Goal: Information Seeking & Learning: Learn about a topic

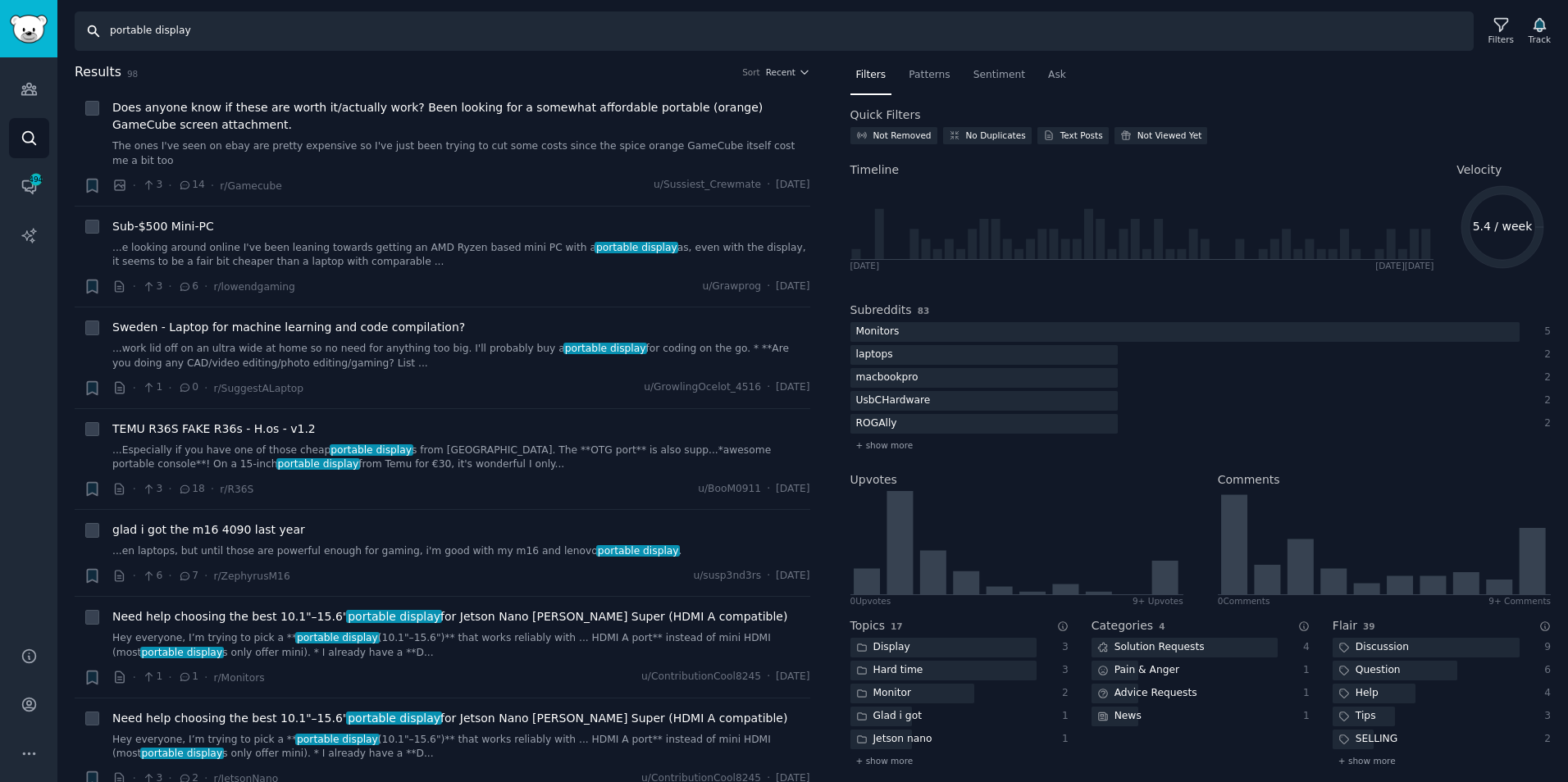
drag, startPoint x: 213, startPoint y: 32, endPoint x: 247, endPoint y: 33, distance: 34.0
click at [213, 32] on input "portable display" at bounding box center [773, 31] width 1399 height 40
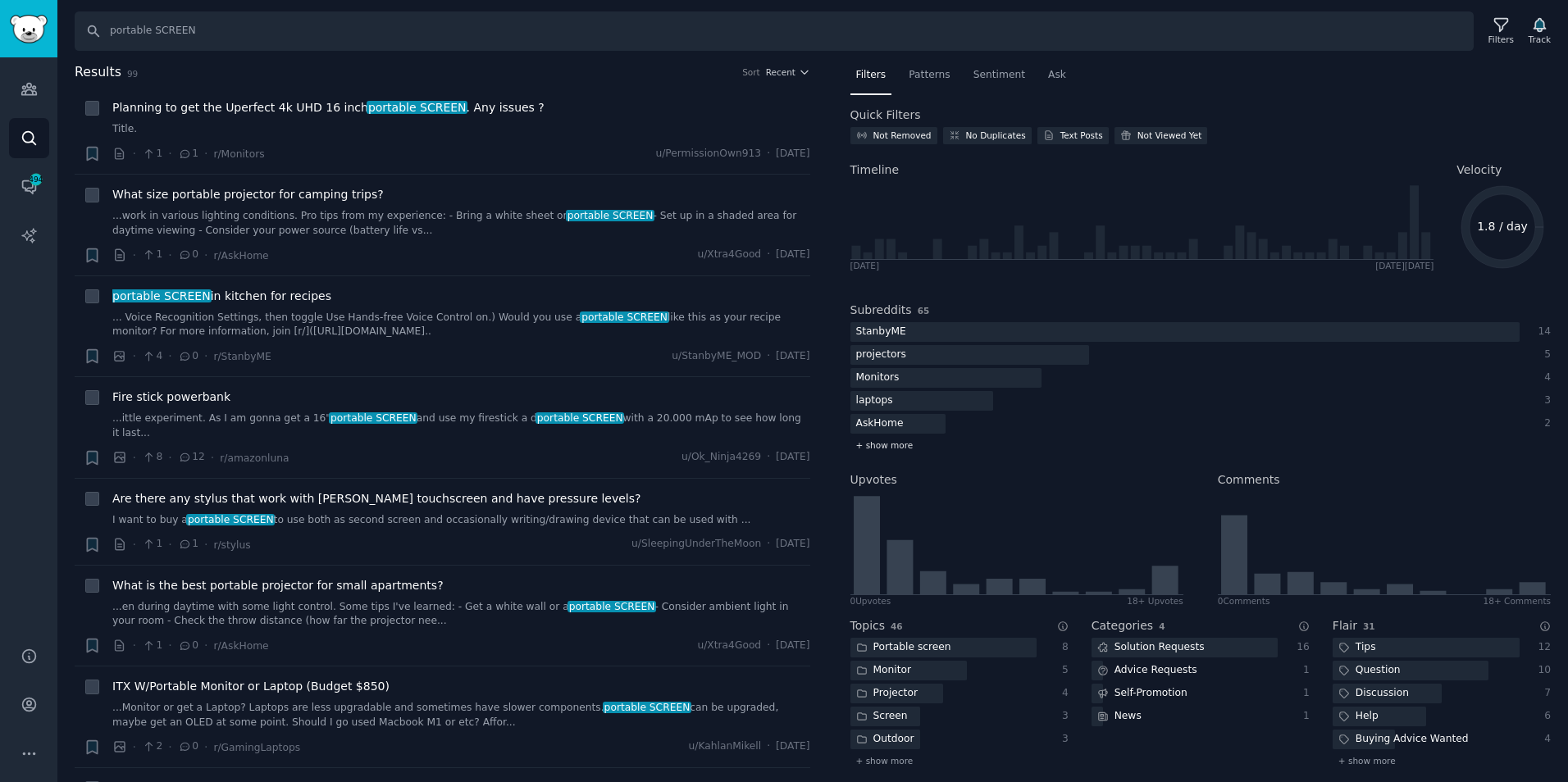
click at [897, 448] on span "+ show more" at bounding box center [885, 445] width 57 height 11
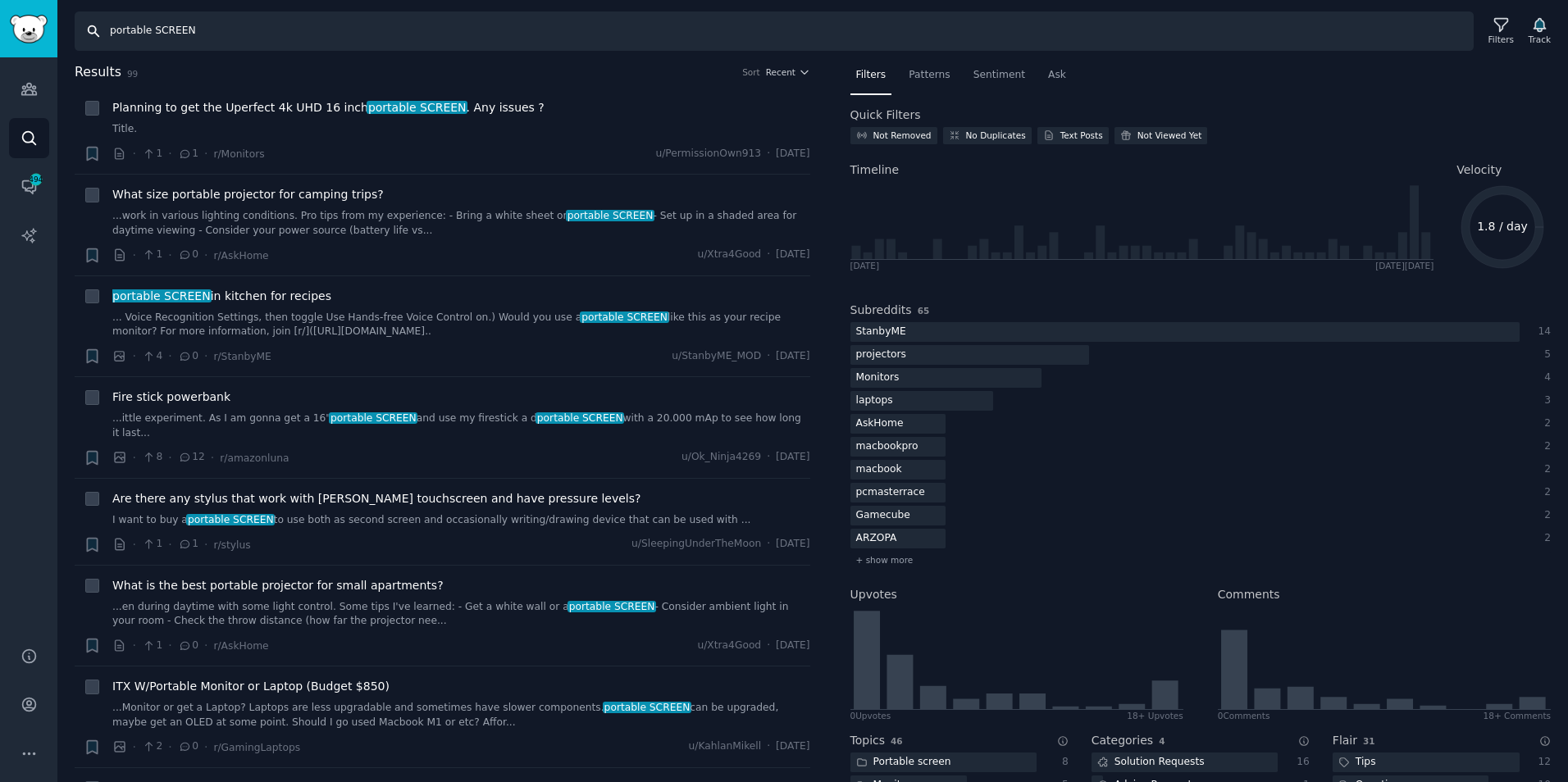
click at [169, 24] on input "portable SCREEN" at bounding box center [773, 31] width 1399 height 40
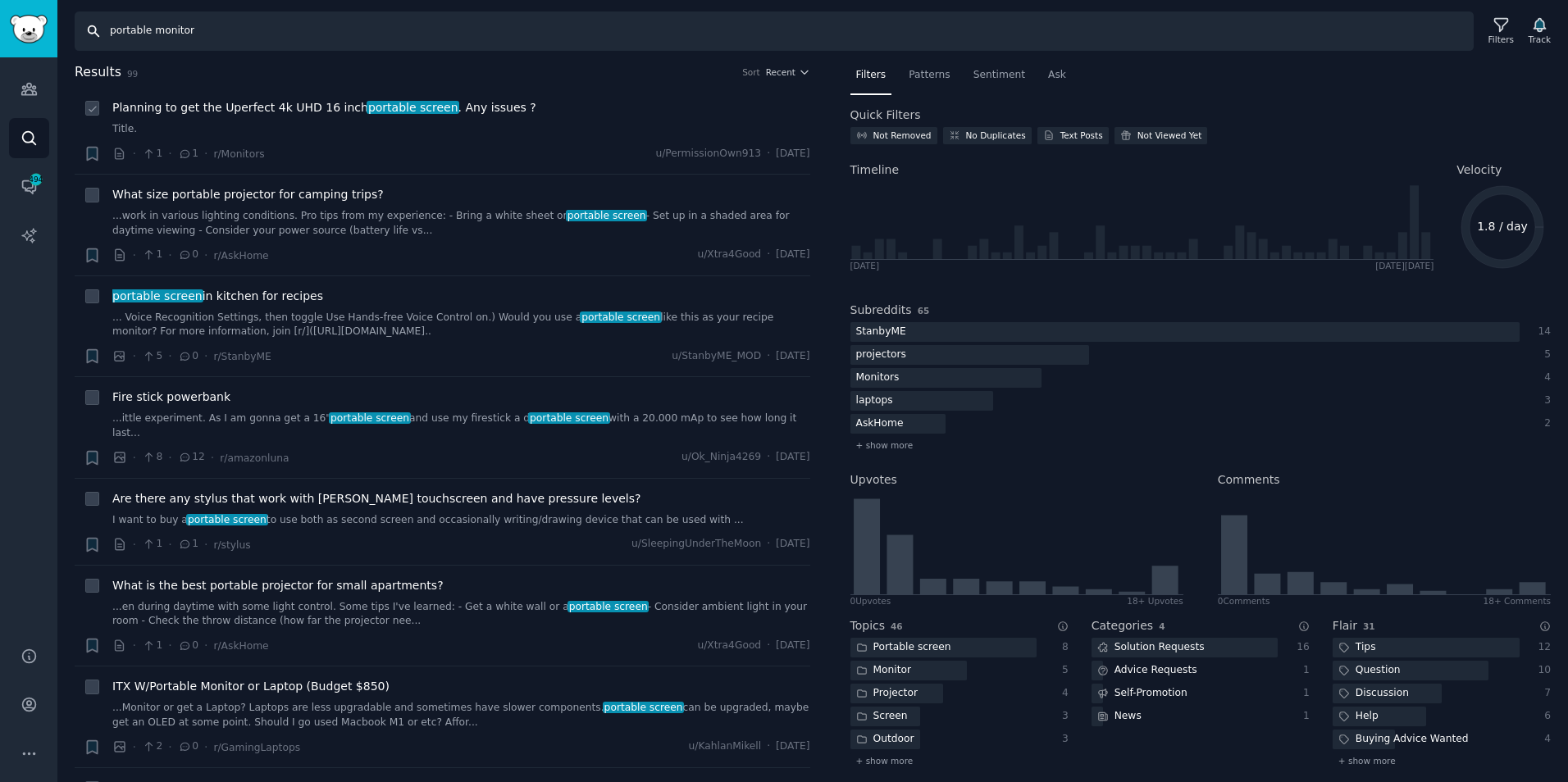
type input "portable monitor"
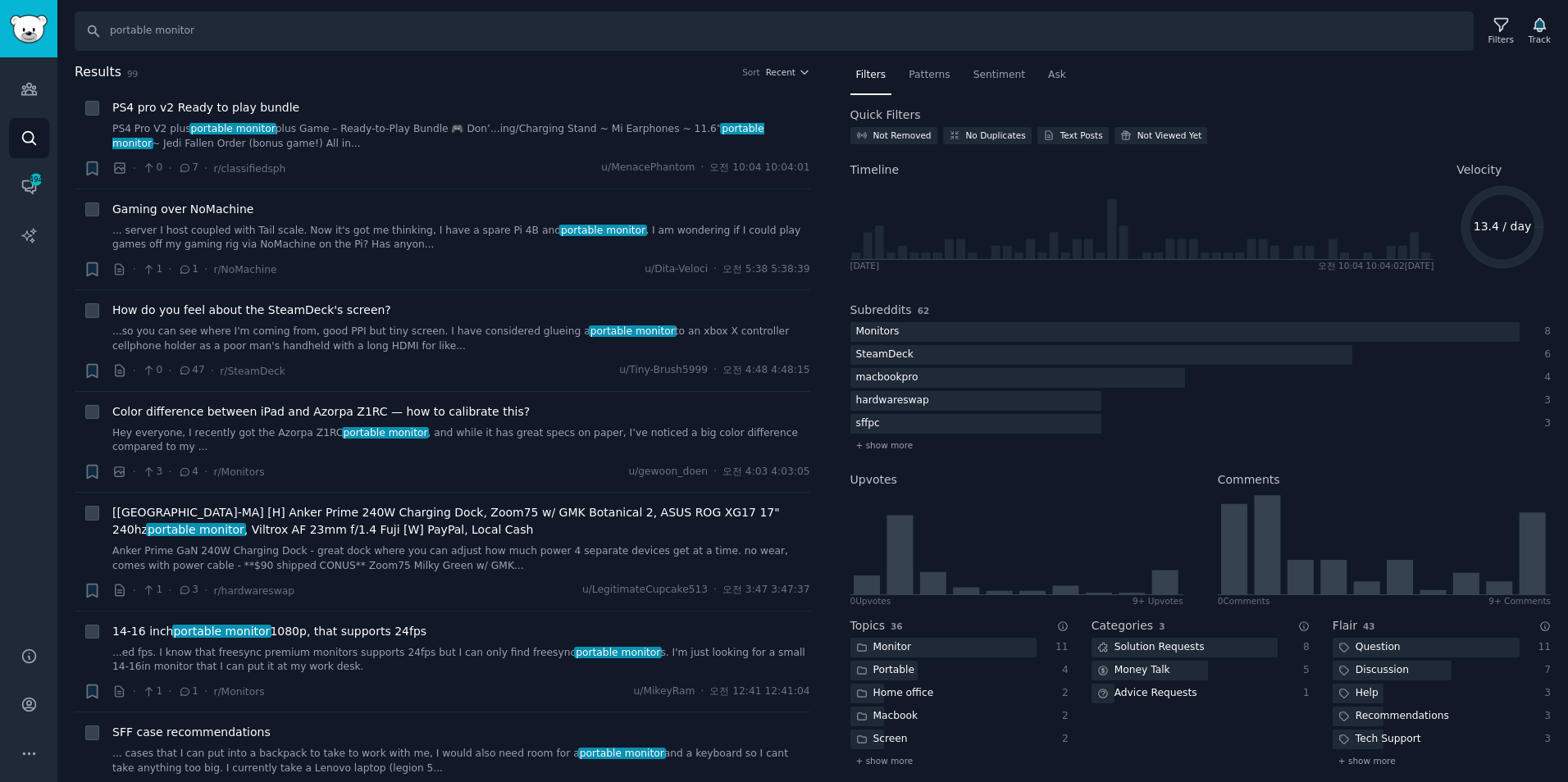
click at [1491, 225] on text "13.4 / day" at bounding box center [1502, 226] width 58 height 13
drag, startPoint x: 1467, startPoint y: 169, endPoint x: 1498, endPoint y: 169, distance: 31.0
click at [1498, 169] on h2 "Velocity" at bounding box center [1503, 170] width 94 height 17
drag, startPoint x: 1498, startPoint y: 169, endPoint x: 1493, endPoint y: 177, distance: 9.4
click at [1498, 169] on h2 "Velocity" at bounding box center [1503, 170] width 94 height 17
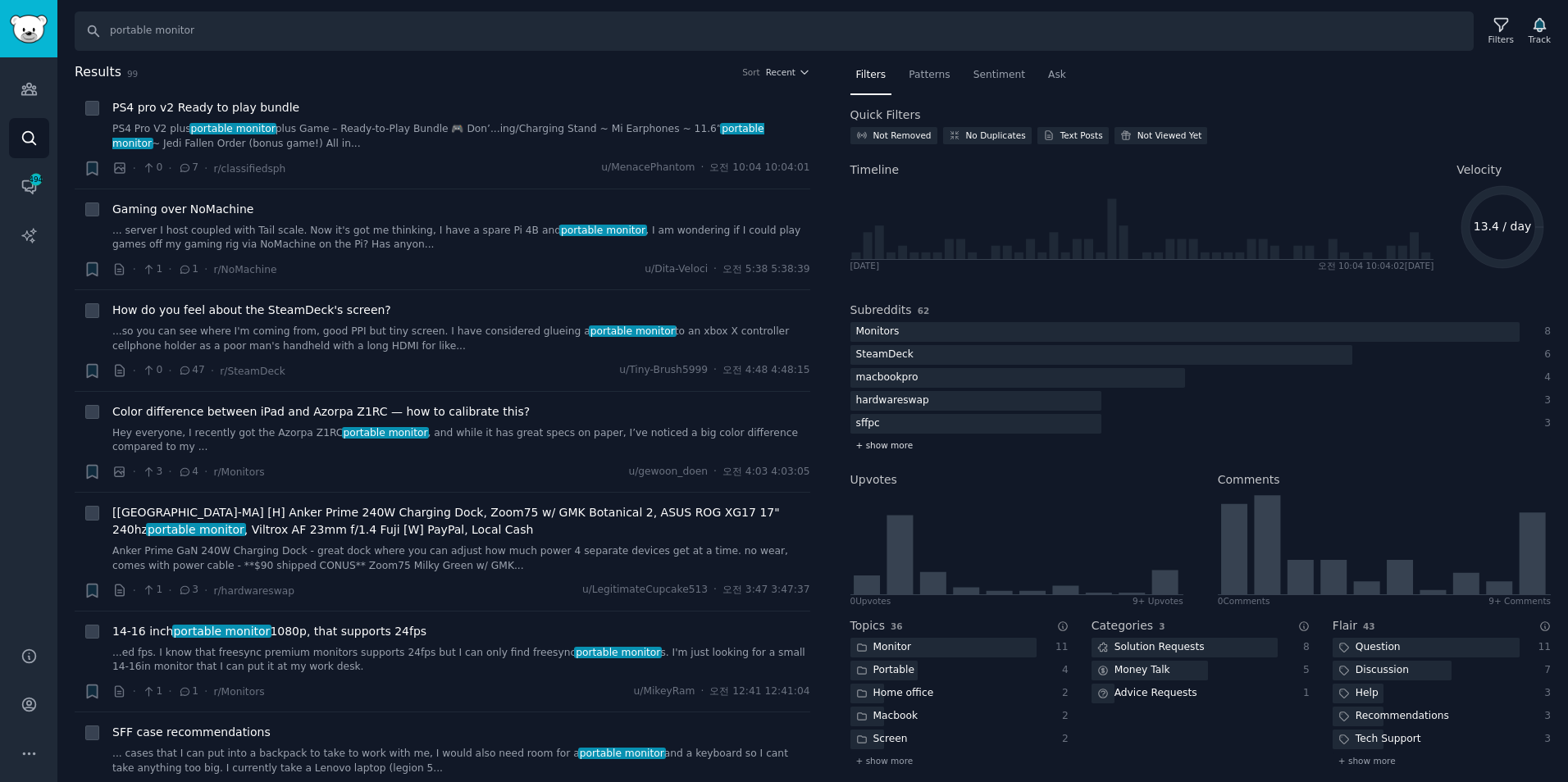
click at [908, 447] on span "+ show more" at bounding box center [885, 445] width 57 height 11
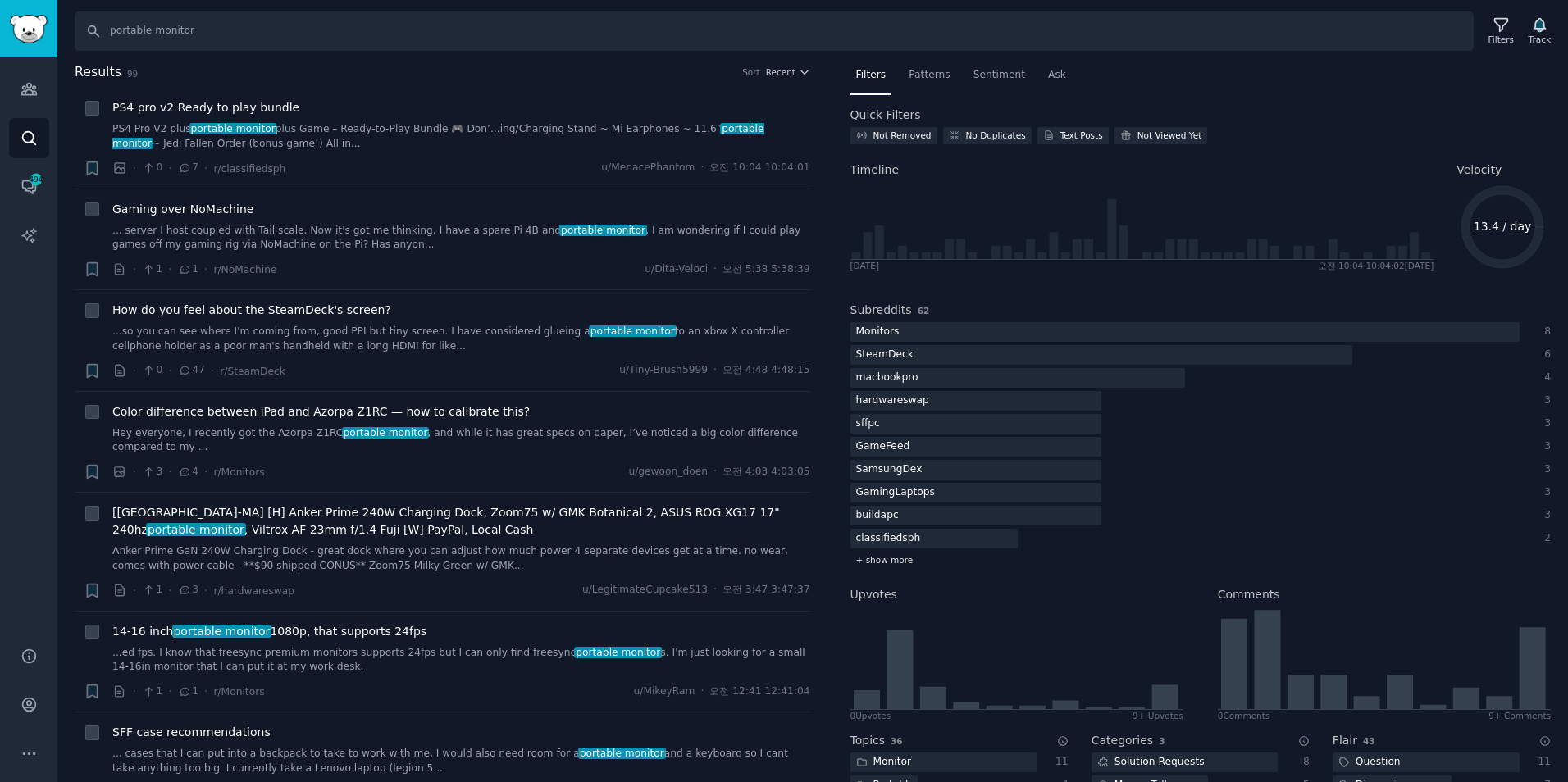
click at [884, 560] on span "+ show more" at bounding box center [885, 560] width 57 height 11
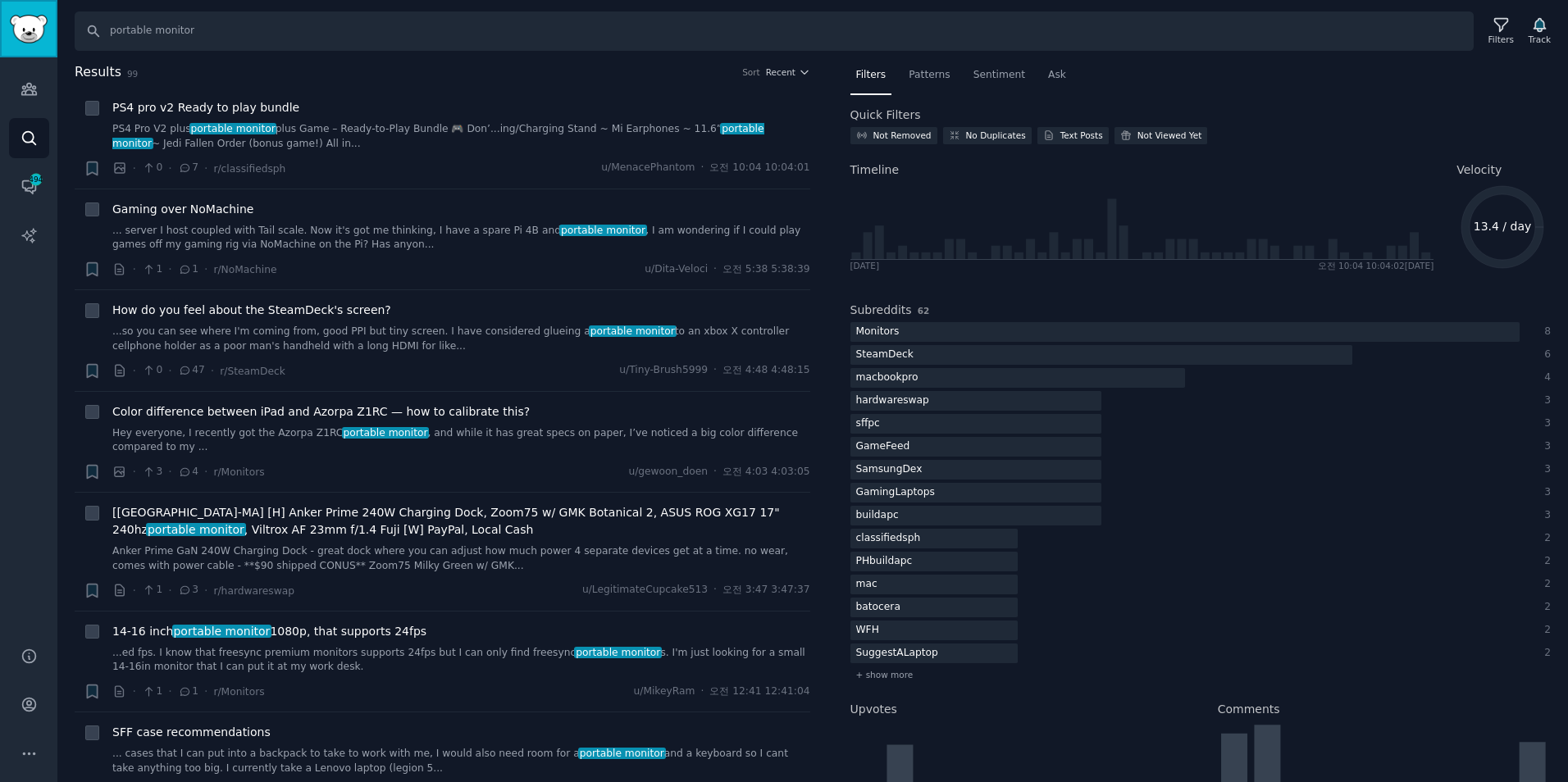
click at [22, 33] on img "Sidebar" at bounding box center [29, 29] width 38 height 29
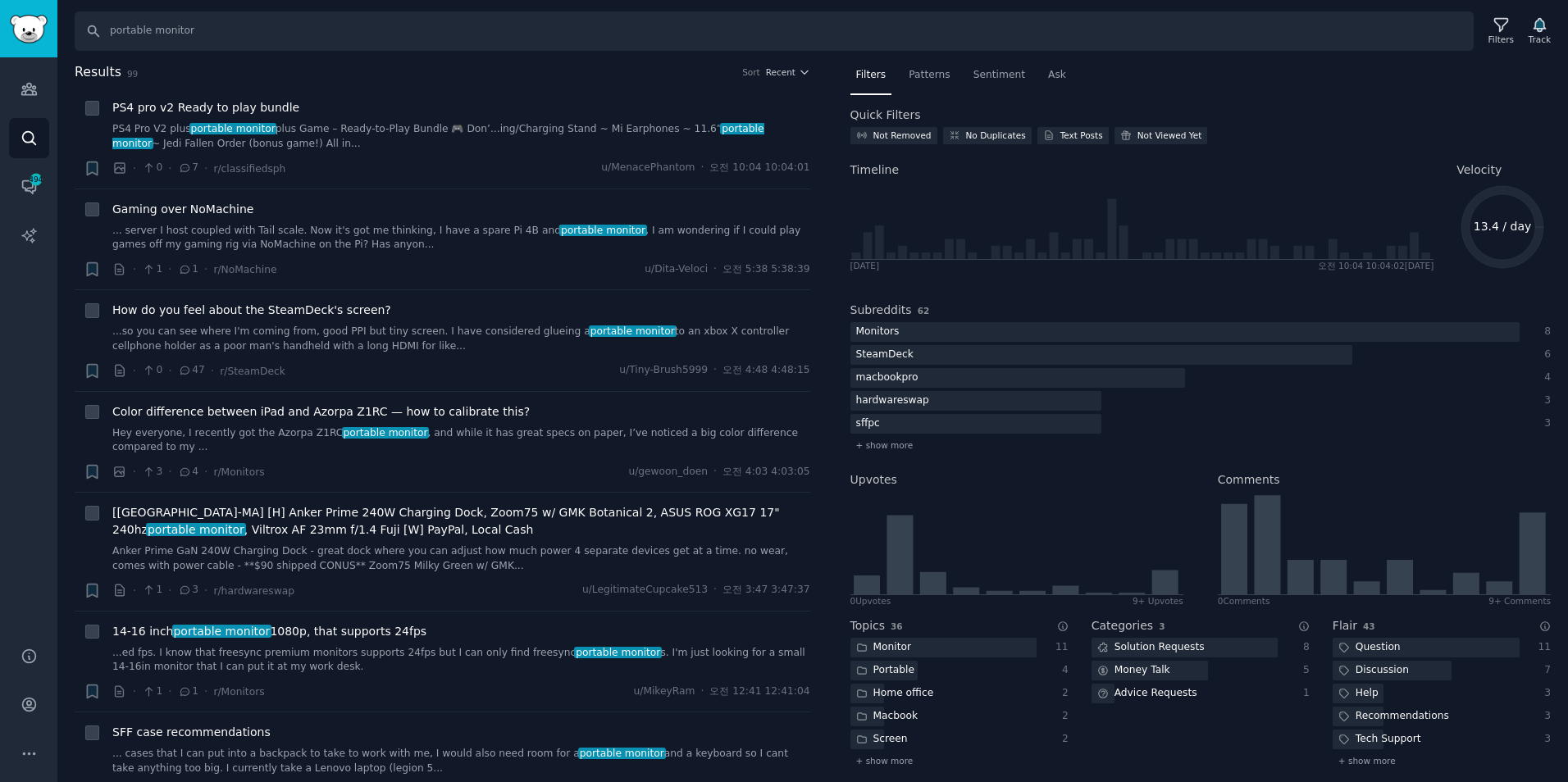
click at [1495, 229] on text "13.4 / day" at bounding box center [1502, 226] width 58 height 13
click at [1490, 224] on text "13.4 / day" at bounding box center [1502, 226] width 58 height 13
click at [1490, 223] on text "13.4 / day" at bounding box center [1502, 226] width 58 height 13
drag, startPoint x: 1490, startPoint y: 223, endPoint x: 1523, endPoint y: 238, distance: 36.2
click at [1523, 238] on icon "13.4 / day" at bounding box center [1502, 227] width 92 height 92
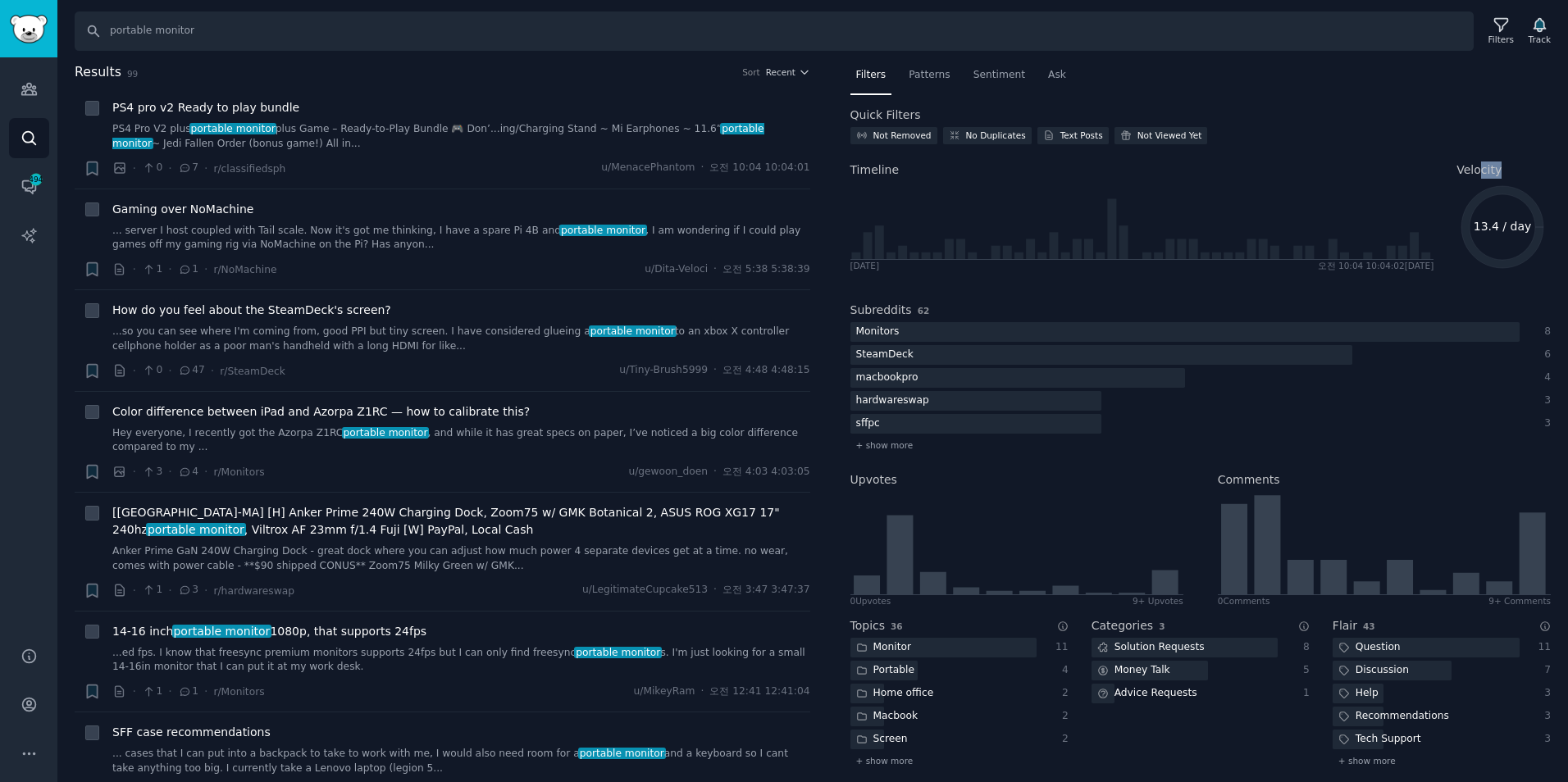
drag, startPoint x: 1475, startPoint y: 164, endPoint x: 1514, endPoint y: 166, distance: 39.1
click at [1514, 166] on h2 "Velocity" at bounding box center [1503, 170] width 94 height 17
click at [1501, 132] on div "Not Removed No Duplicates Text Posts Not Viewed Yet" at bounding box center [1201, 138] width 701 height 23
drag, startPoint x: 1483, startPoint y: 227, endPoint x: 1525, endPoint y: 226, distance: 42.0
click at [1525, 226] on text "13.4 / day" at bounding box center [1502, 226] width 58 height 13
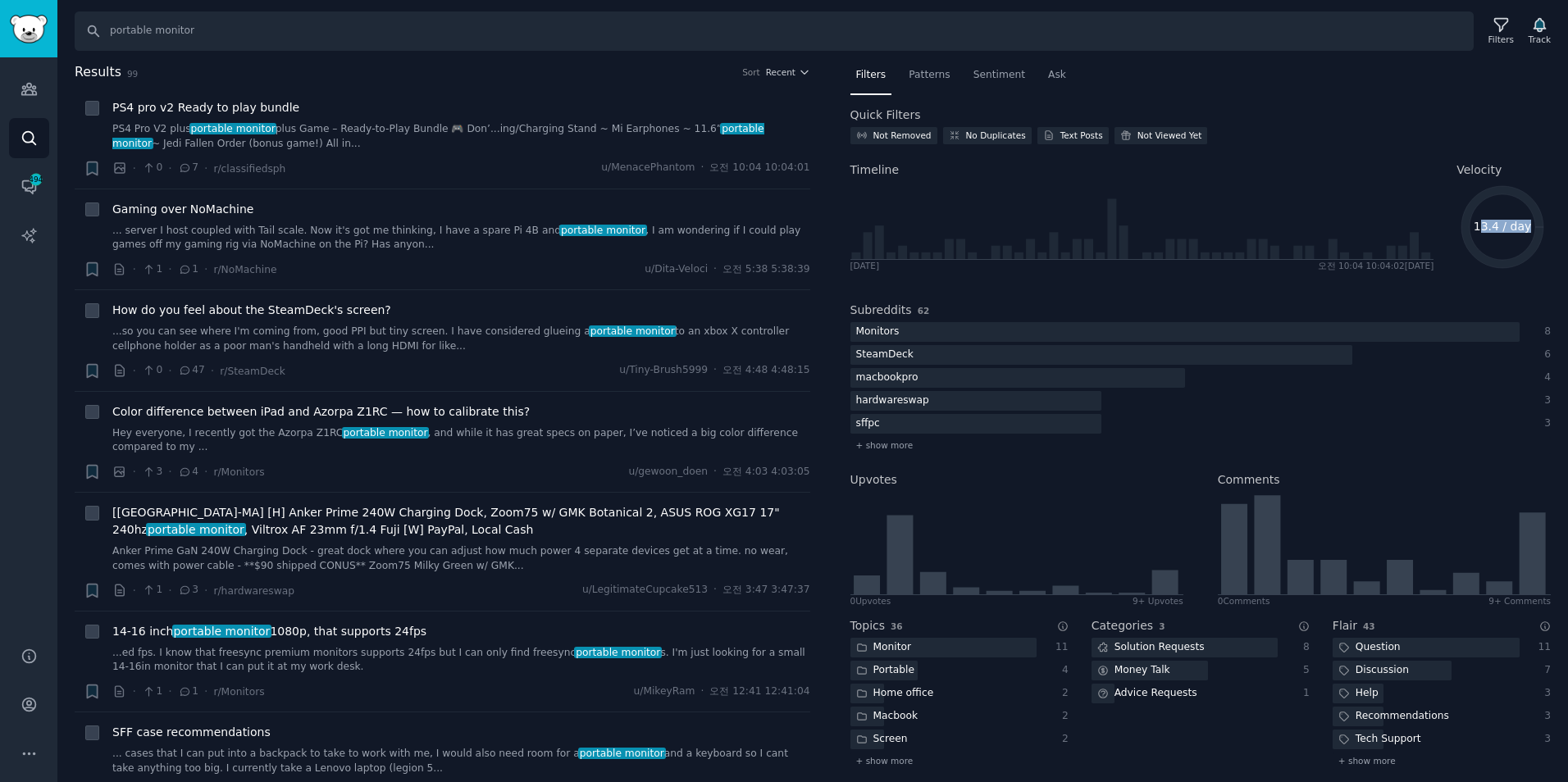
drag, startPoint x: 1525, startPoint y: 226, endPoint x: 1477, endPoint y: 235, distance: 48.8
click at [1477, 235] on icon "13.4 / day" at bounding box center [1502, 227] width 92 height 92
drag, startPoint x: 1463, startPoint y: 165, endPoint x: 1517, endPoint y: 166, distance: 54.0
click at [1517, 166] on div "Timeline [DATE] 오전 10:04 10:04:02 [DATE] Velocity 13.4 / day" at bounding box center [1201, 215] width 701 height 130
click at [245, 31] on input "portable monitor" at bounding box center [773, 31] width 1399 height 40
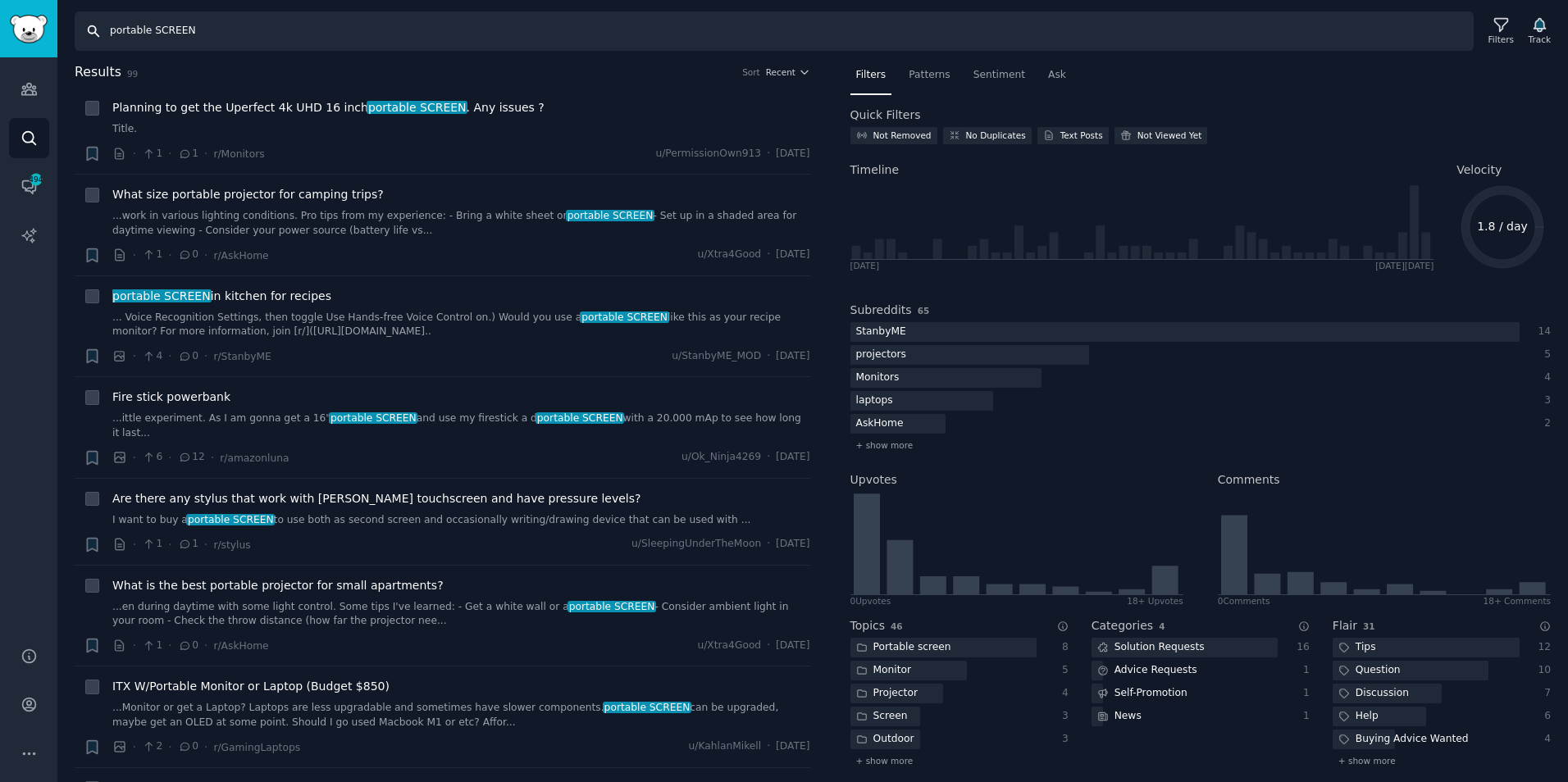
click at [198, 33] on input "portable SCREEN" at bounding box center [773, 31] width 1399 height 40
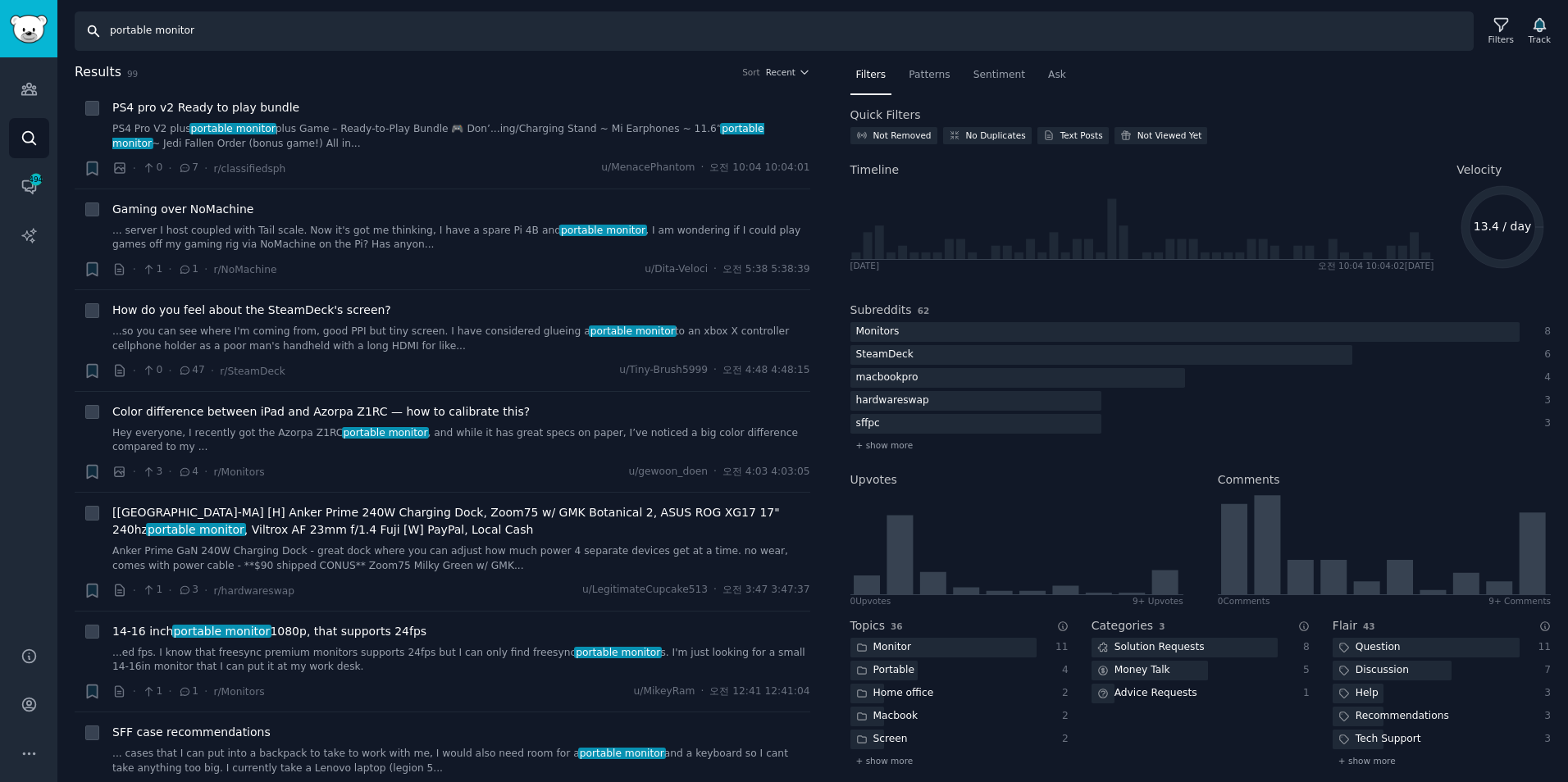
click at [214, 25] on input "portable monitor" at bounding box center [773, 31] width 1399 height 40
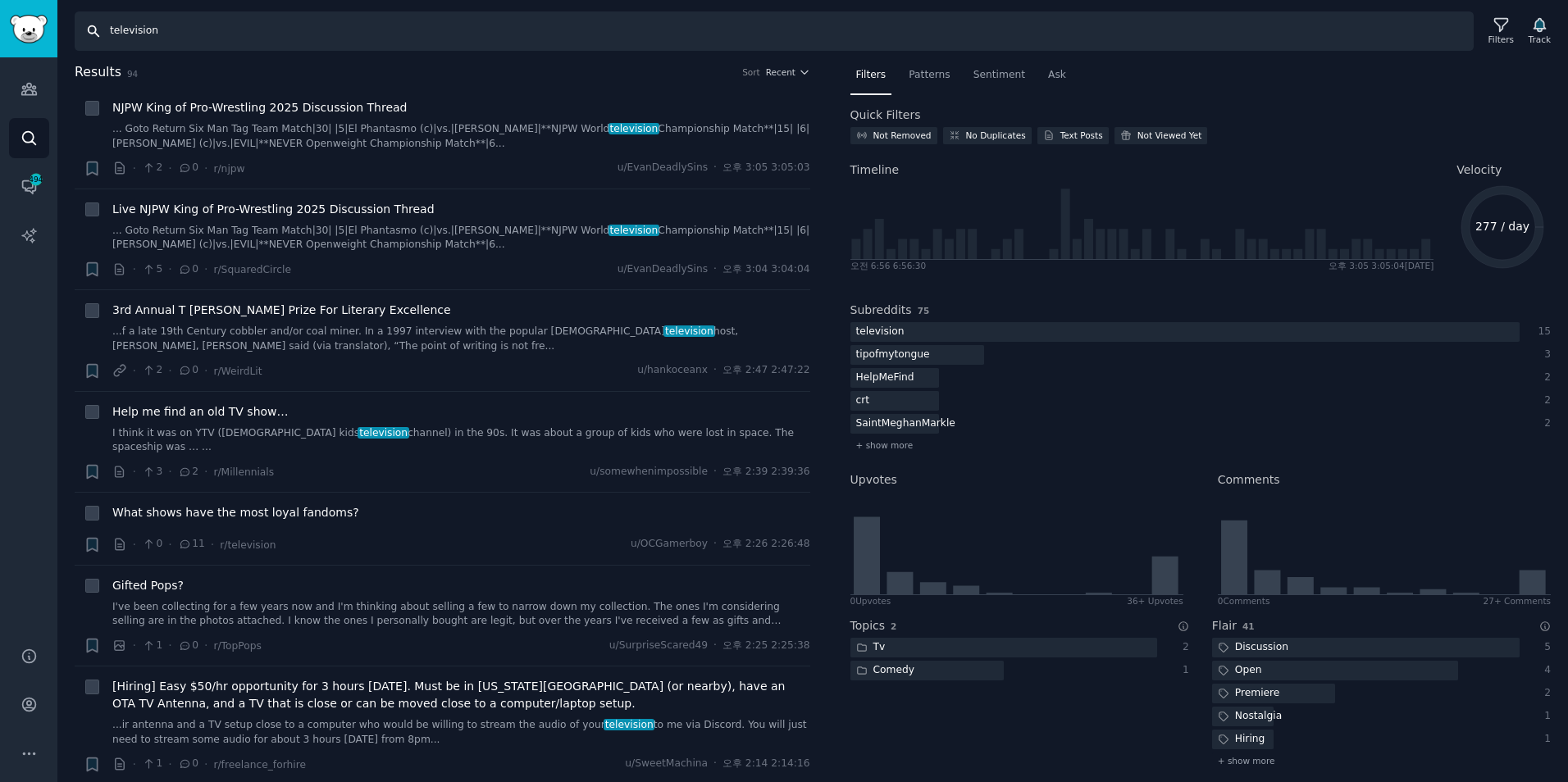
click at [180, 35] on input "television" at bounding box center [773, 31] width 1399 height 40
click at [144, 27] on input "television" at bounding box center [773, 31] width 1399 height 40
type input "oled tv"
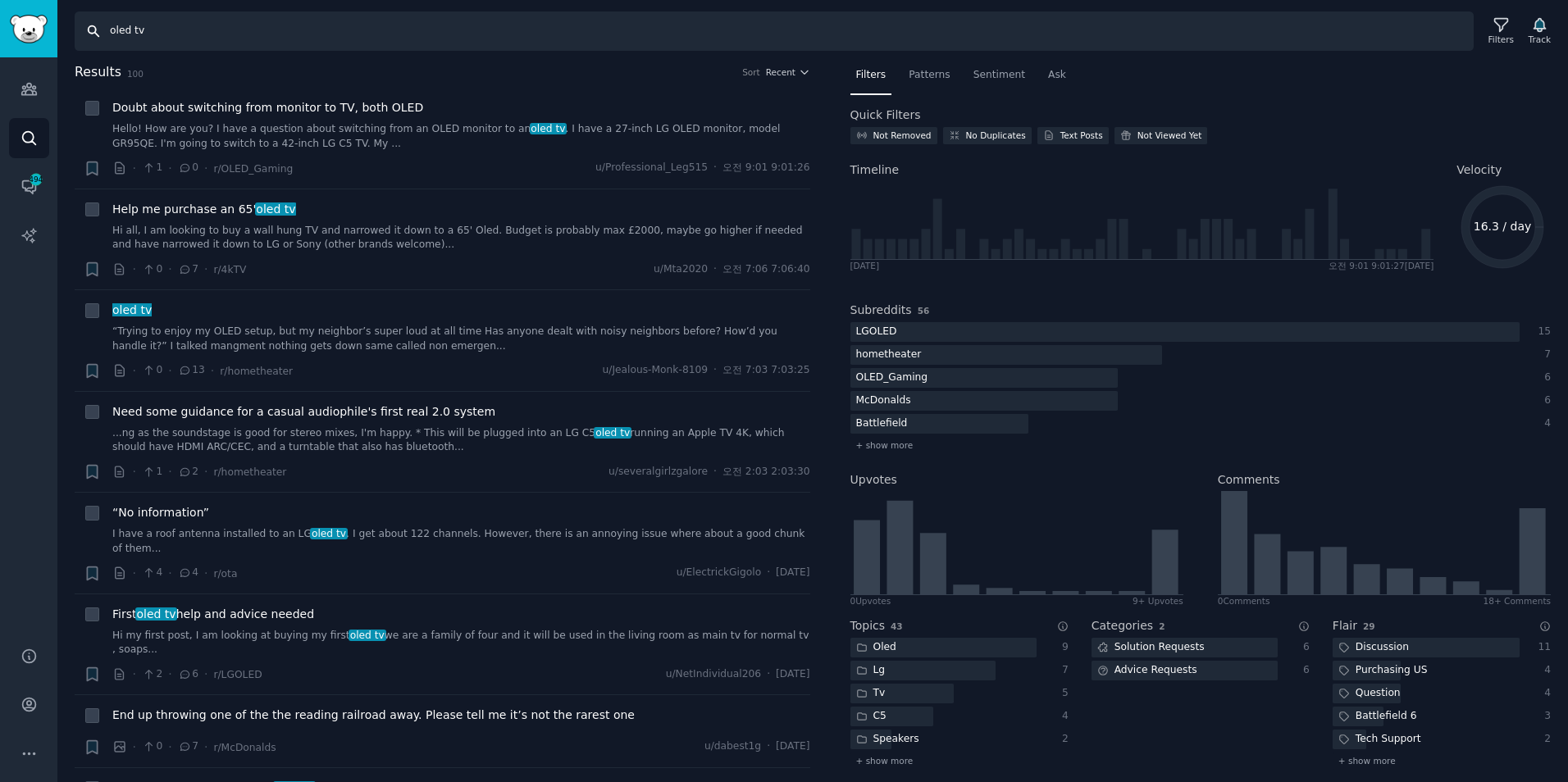
click at [133, 32] on input "oled tv" at bounding box center [773, 31] width 1399 height 40
drag, startPoint x: 1113, startPoint y: 214, endPoint x: 1120, endPoint y: 213, distance: 7.1
drag, startPoint x: 1120, startPoint y: 213, endPoint x: 1294, endPoint y: 73, distance: 223.3
click at [1294, 73] on nav "Filters Patterns Sentiment Ask" at bounding box center [1201, 79] width 701 height 34
click at [1502, 31] on icon at bounding box center [1501, 25] width 17 height 17
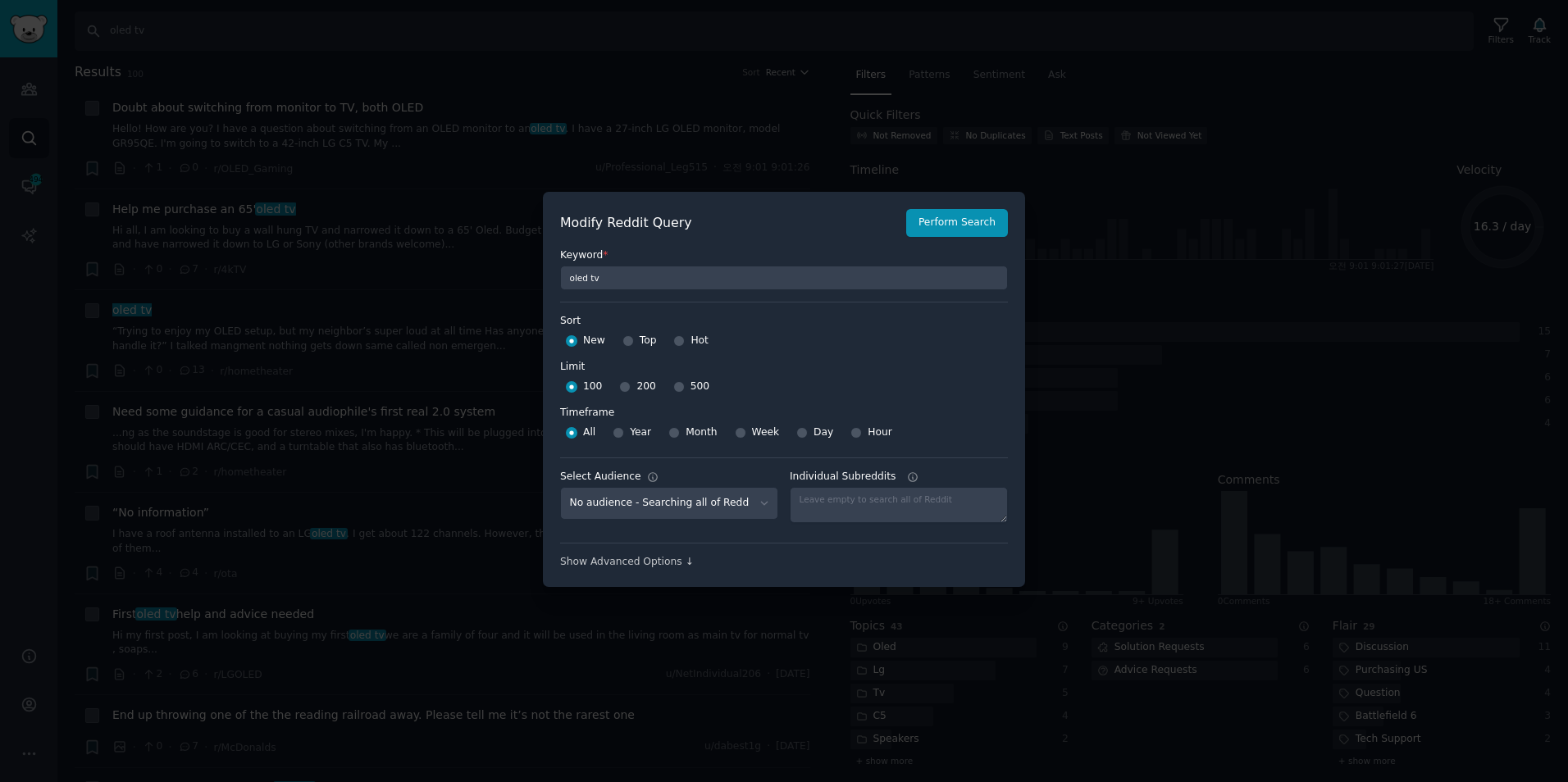
scroll to position [11, 0]
click at [685, 428] on span "Month" at bounding box center [701, 429] width 31 height 15
click at [680, 428] on input "Month" at bounding box center [674, 429] width 11 height 11
radio input "true"
click at [959, 219] on button "Perform Search" at bounding box center [957, 219] width 102 height 28
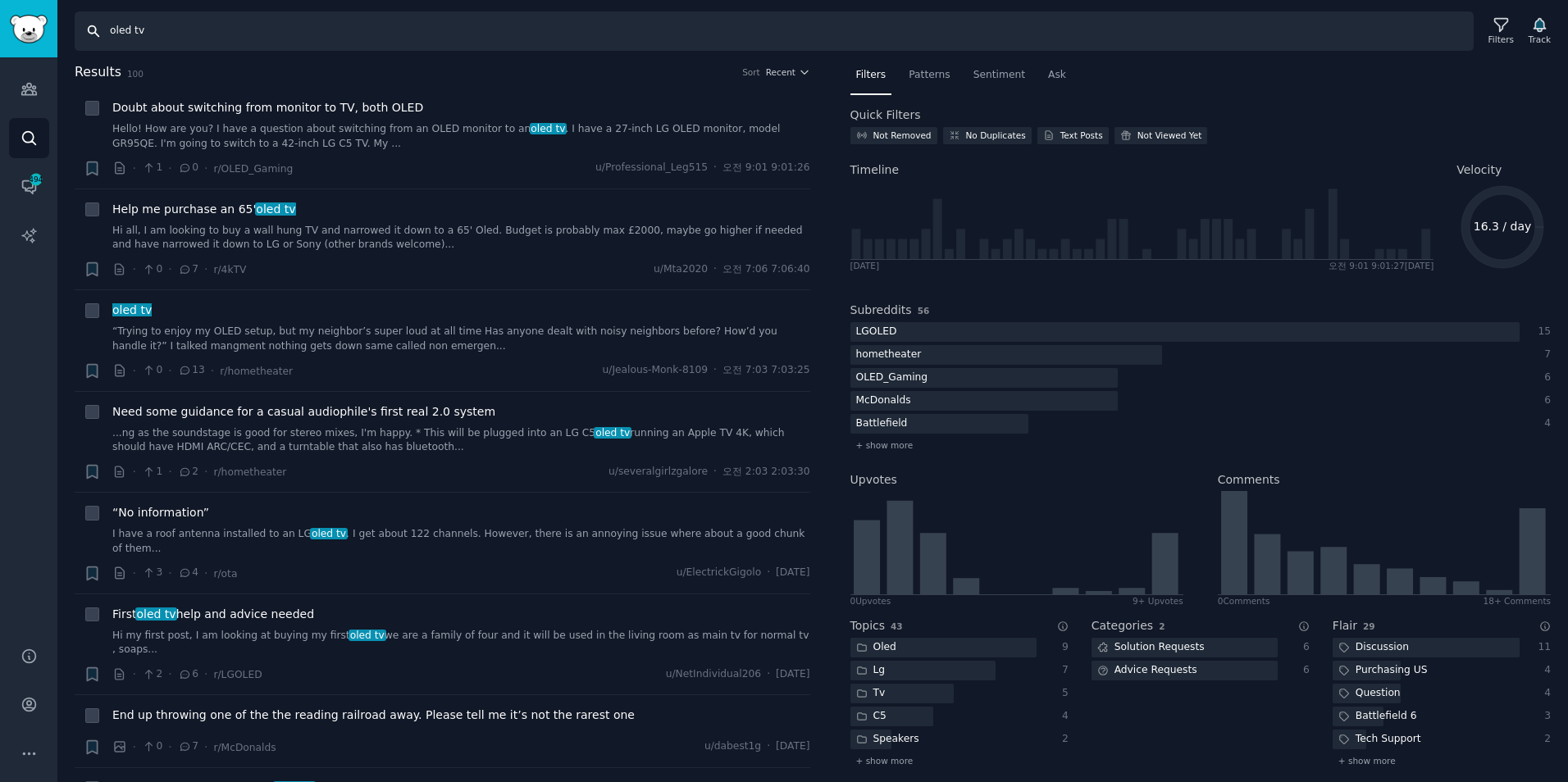
click at [190, 36] on input "oled tv" at bounding box center [773, 31] width 1399 height 40
type input "Portable monitor"
